Goal: Find specific page/section: Find specific page/section

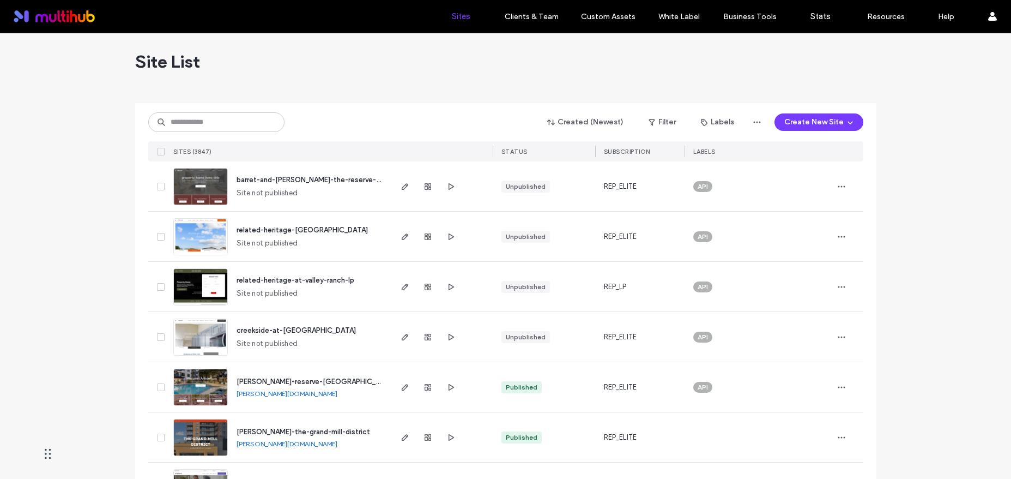
scroll to position [5, 0]
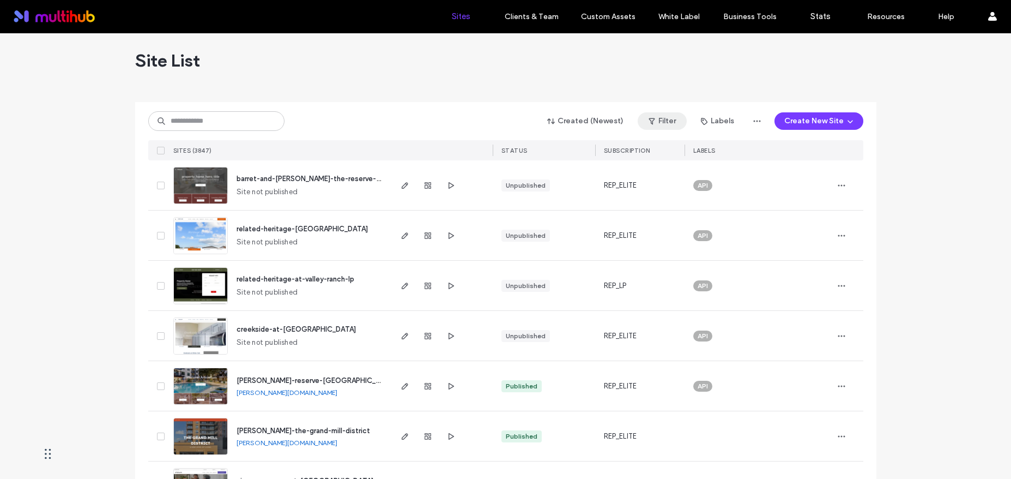
click at [672, 118] on button "Filter" at bounding box center [662, 120] width 49 height 17
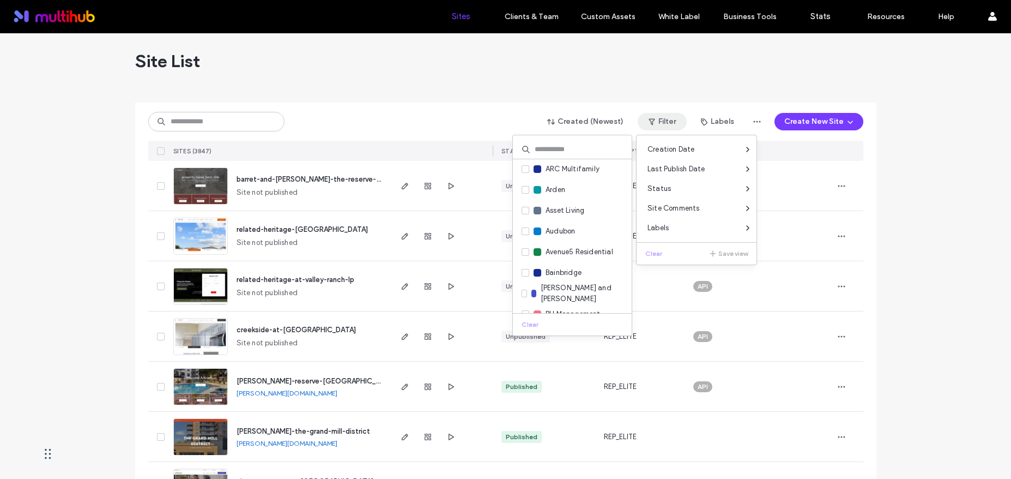
scroll to position [187, 0]
click at [525, 209] on icon at bounding box center [525, 210] width 4 height 3
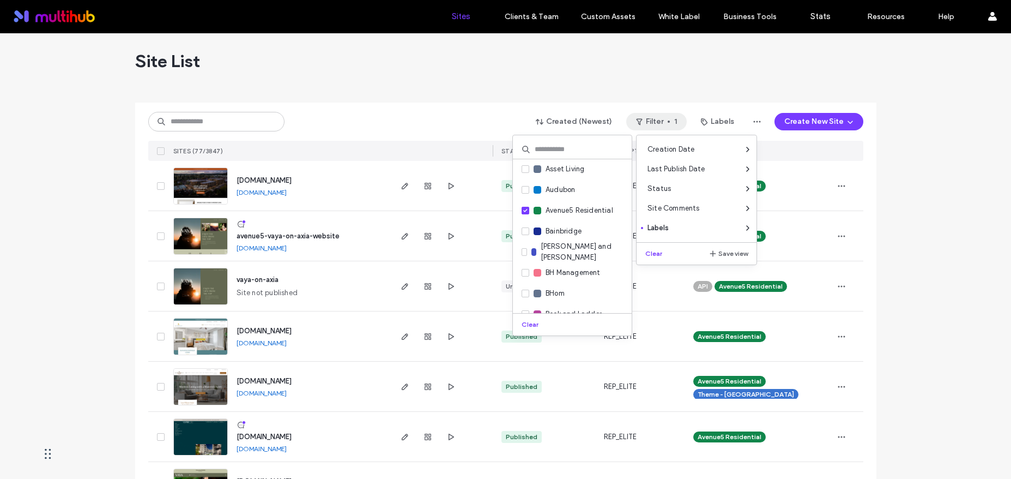
click at [411, 85] on div "Site List" at bounding box center [506, 60] width 742 height 65
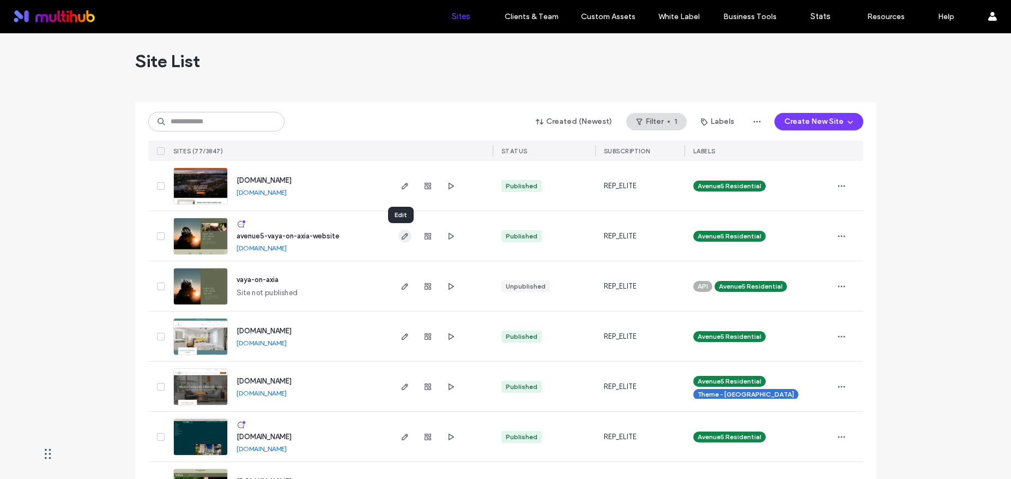
click at [401, 234] on use "button" at bounding box center [404, 236] width 7 height 7
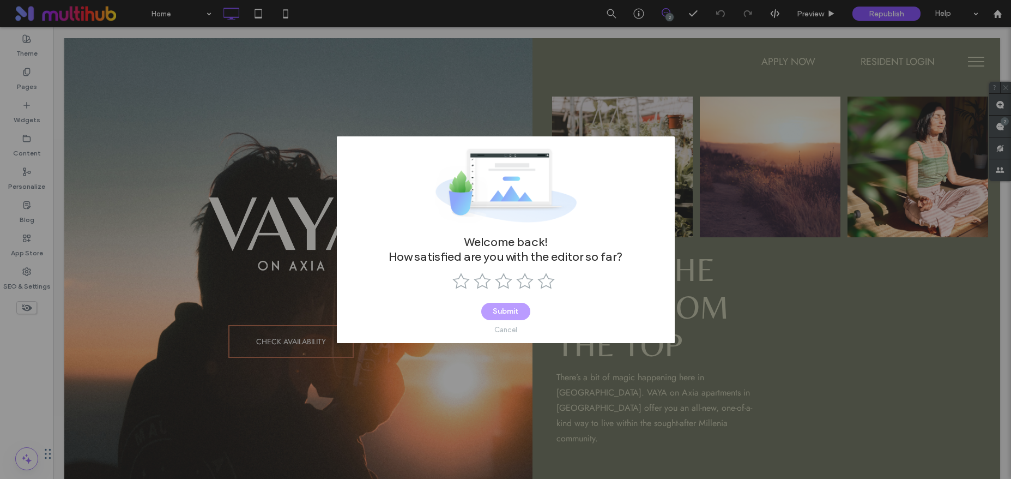
click at [511, 327] on div "Cancel" at bounding box center [506, 330] width 23 height 8
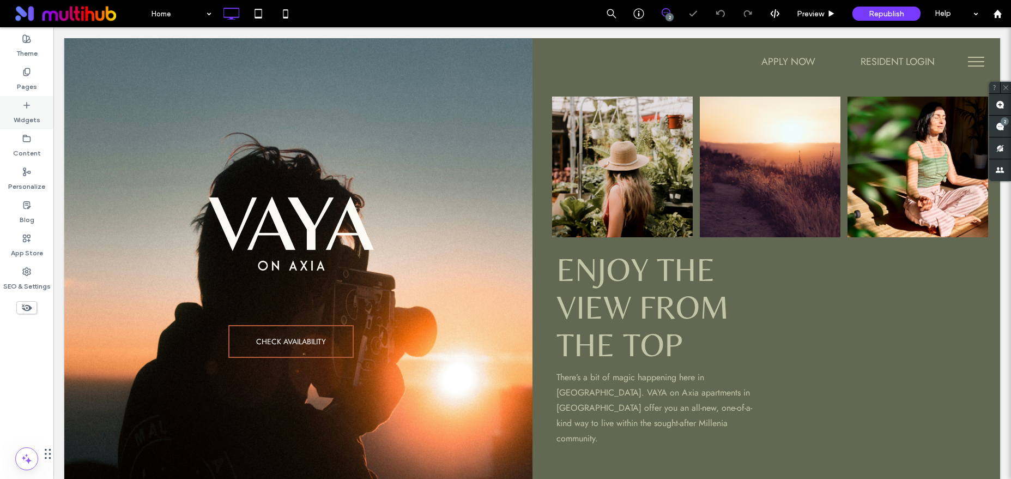
click at [25, 114] on label "Widgets" at bounding box center [27, 117] width 27 height 15
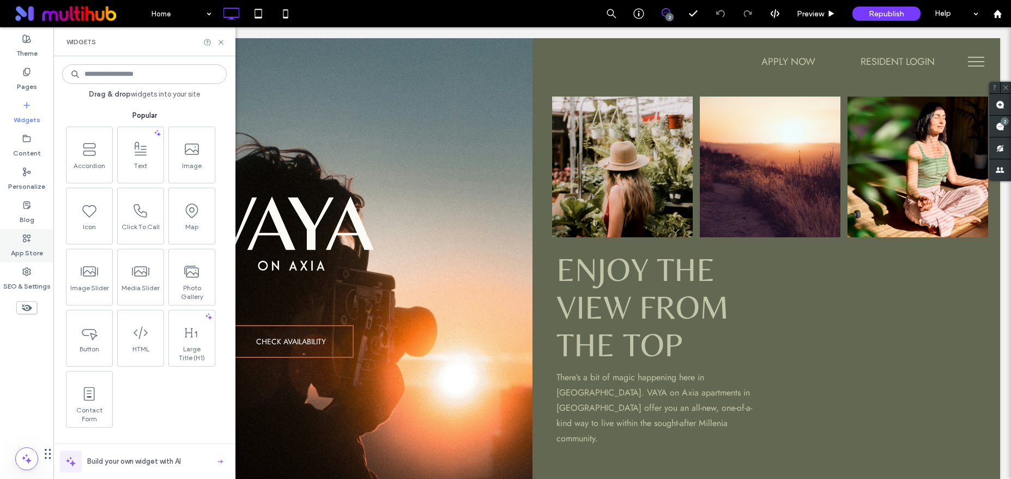
drag, startPoint x: 26, startPoint y: 247, endPoint x: 45, endPoint y: 253, distance: 20.0
click at [26, 247] on label "App Store" at bounding box center [27, 250] width 32 height 15
